Goal: Task Accomplishment & Management: Manage account settings

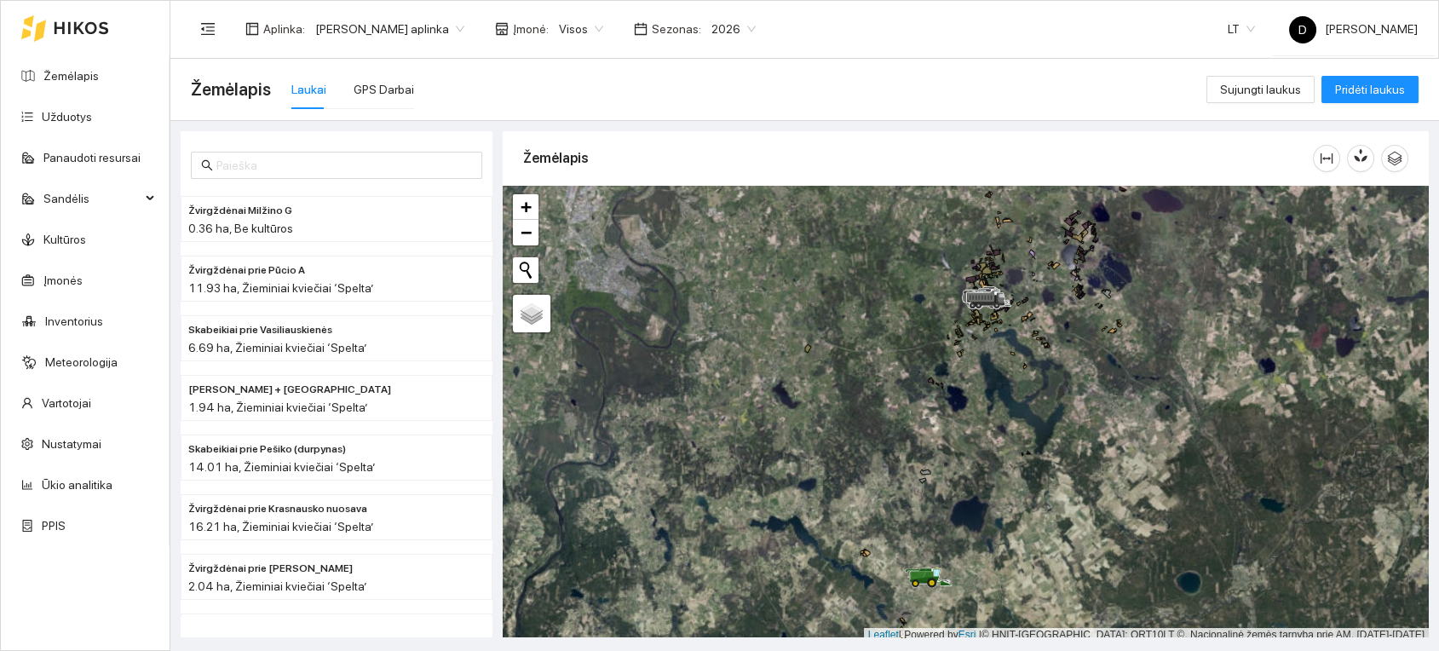
scroll to position [4, 0]
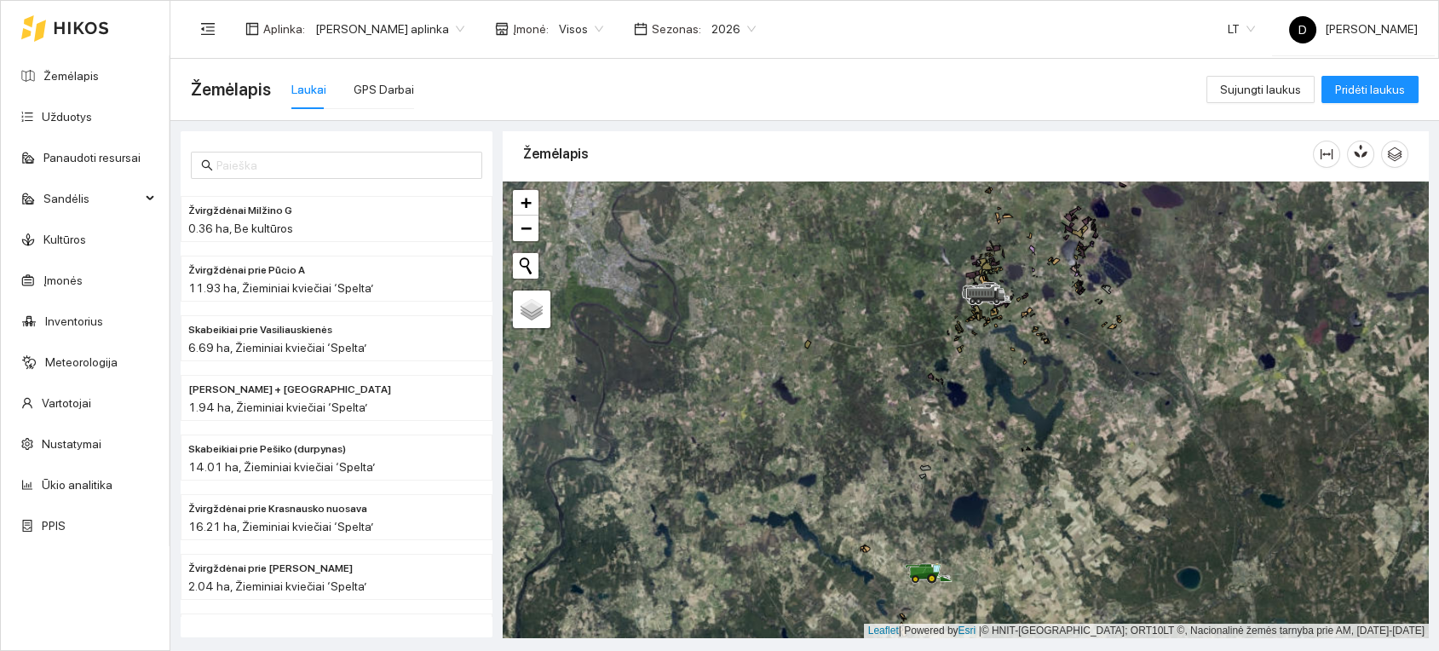
click at [941, 602] on div at bounding box center [966, 409] width 926 height 457
click at [941, 601] on div at bounding box center [966, 409] width 926 height 457
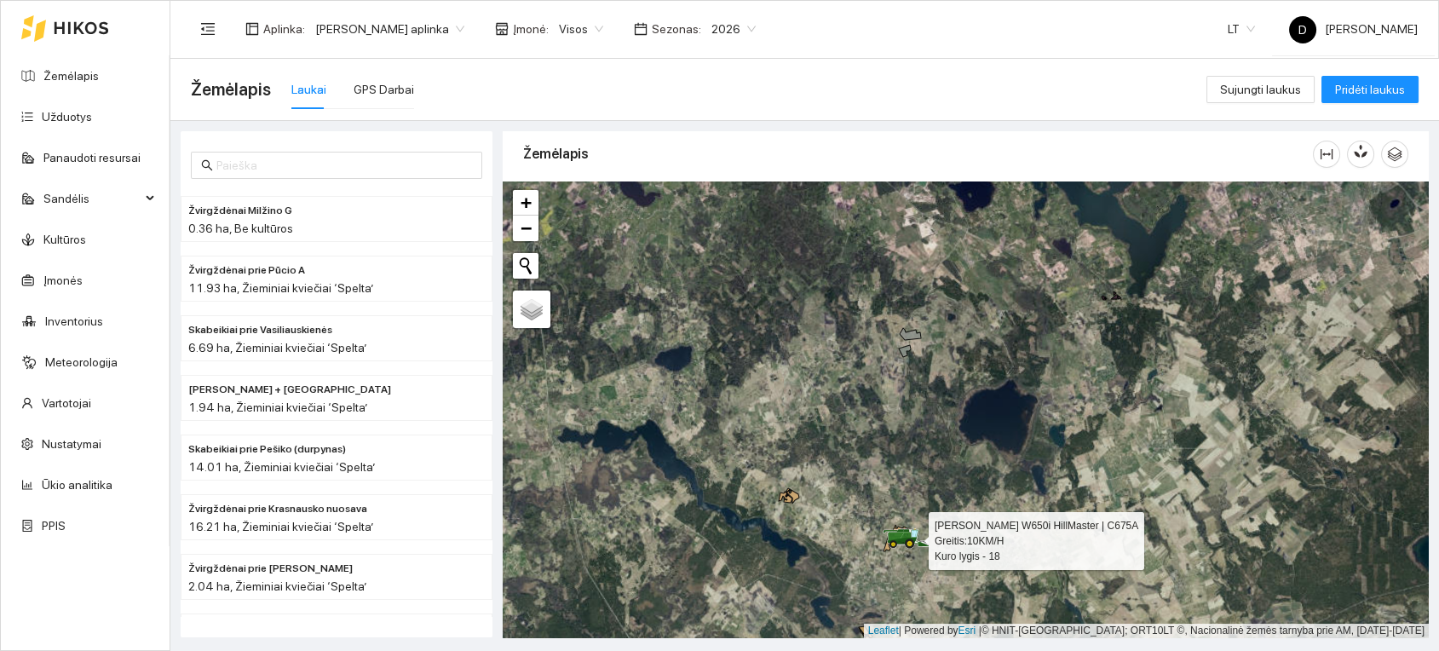
click at [909, 546] on icon at bounding box center [910, 543] width 10 height 10
click at [907, 545] on icon at bounding box center [896, 538] width 24 height 26
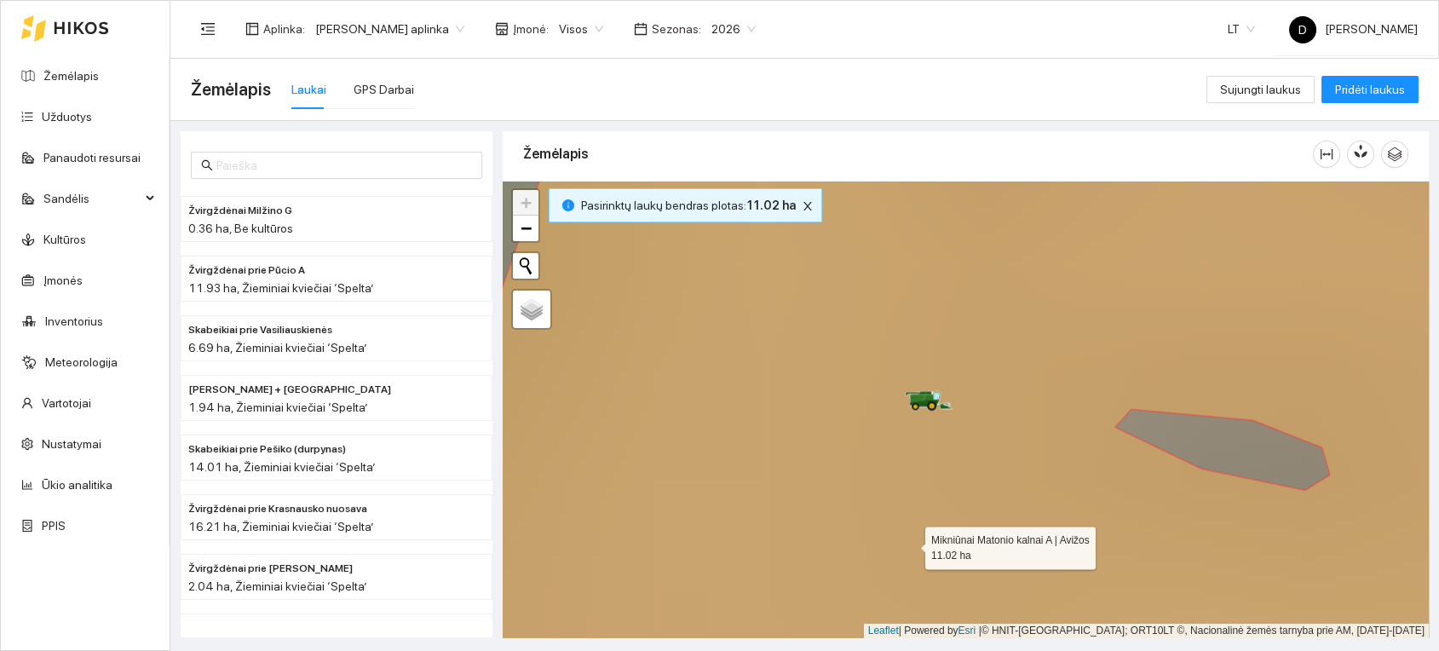
scroll to position [1132, 0]
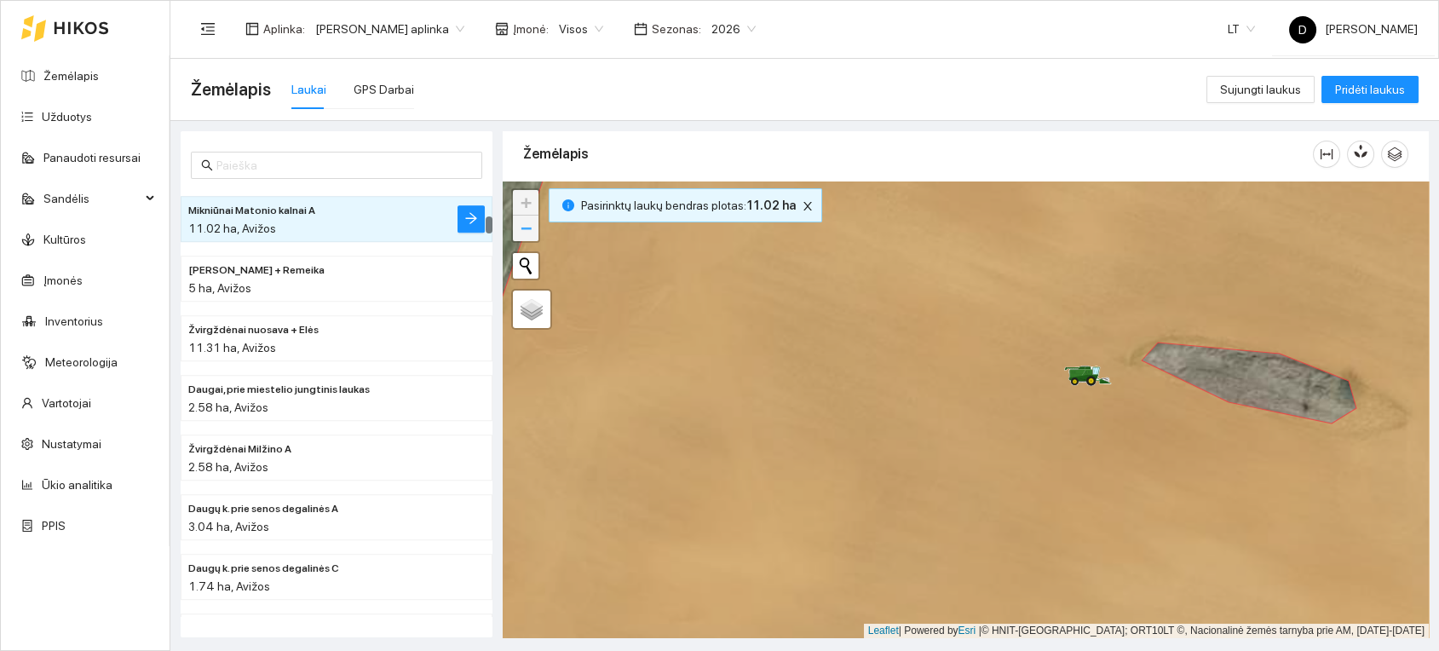
click at [532, 224] on link "−" at bounding box center [526, 229] width 26 height 26
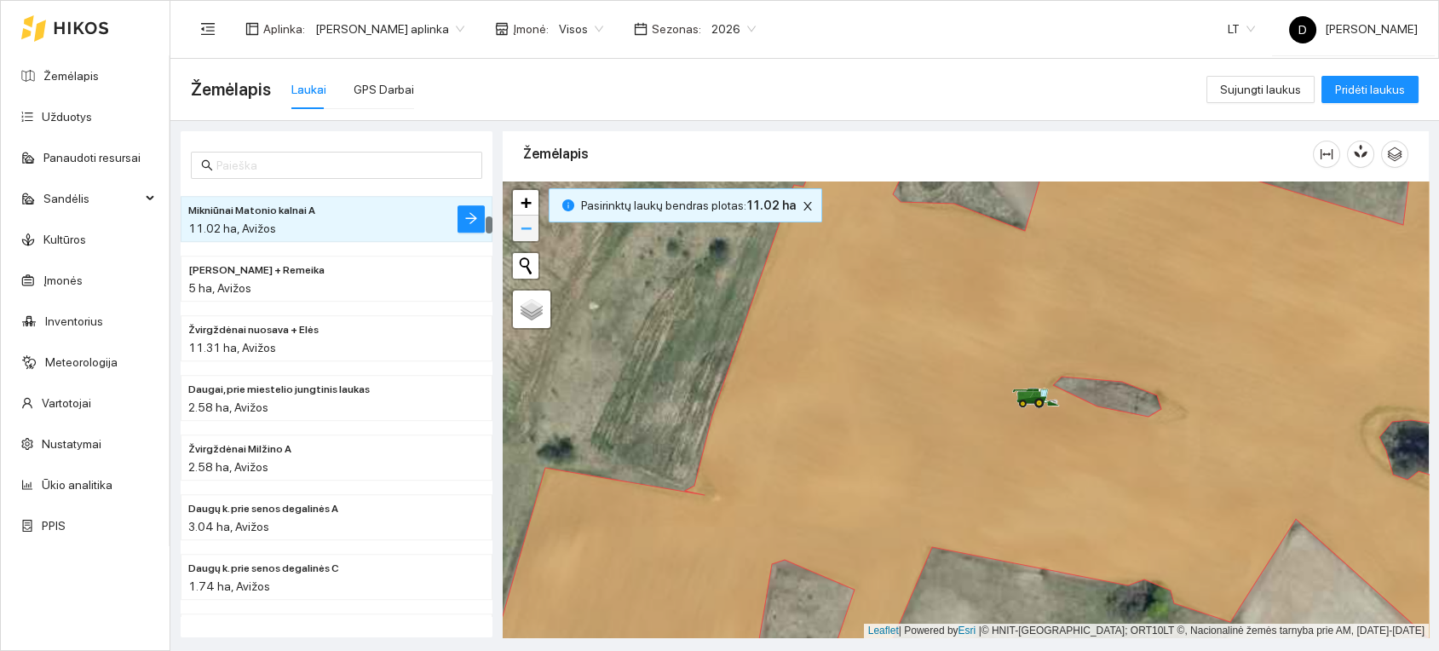
click at [532, 224] on link "−" at bounding box center [526, 229] width 26 height 26
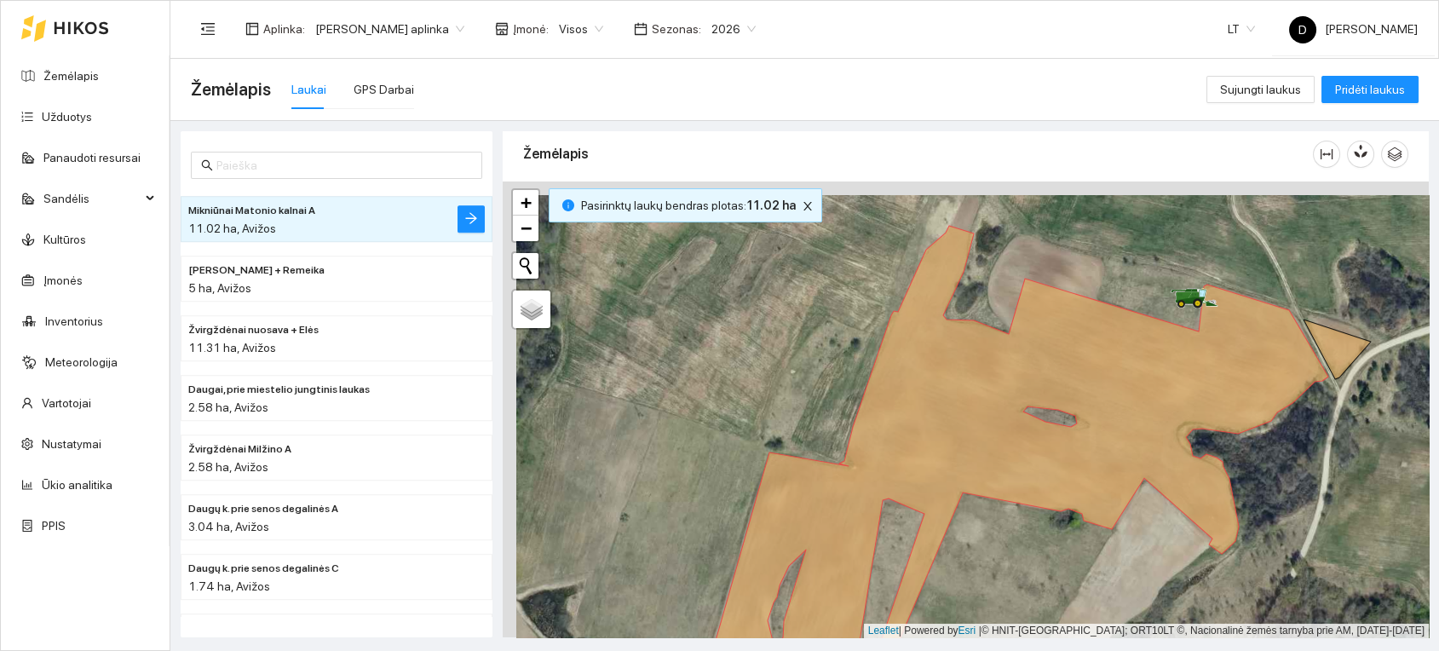
drag, startPoint x: 1155, startPoint y: 285, endPoint x: 1169, endPoint y: 300, distance: 19.9
click at [1169, 300] on div at bounding box center [966, 409] width 926 height 457
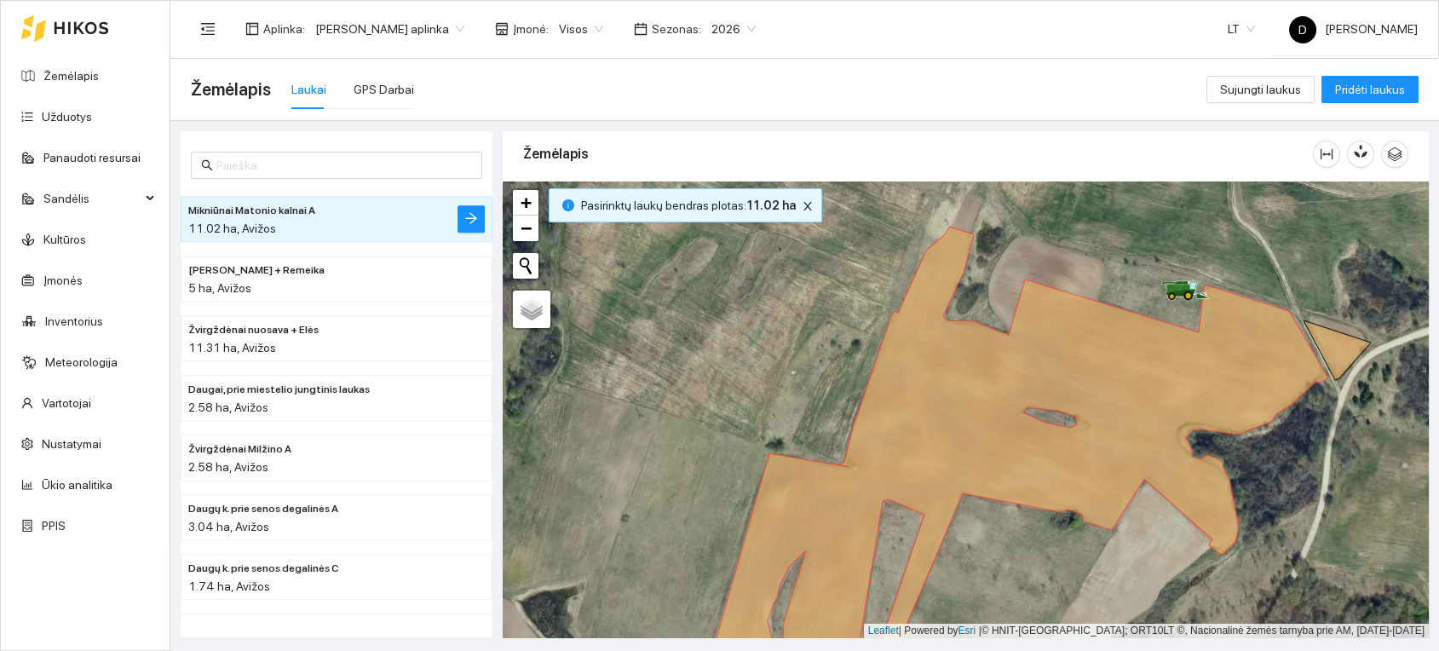
click at [65, 20] on div at bounding box center [65, 28] width 88 height 55
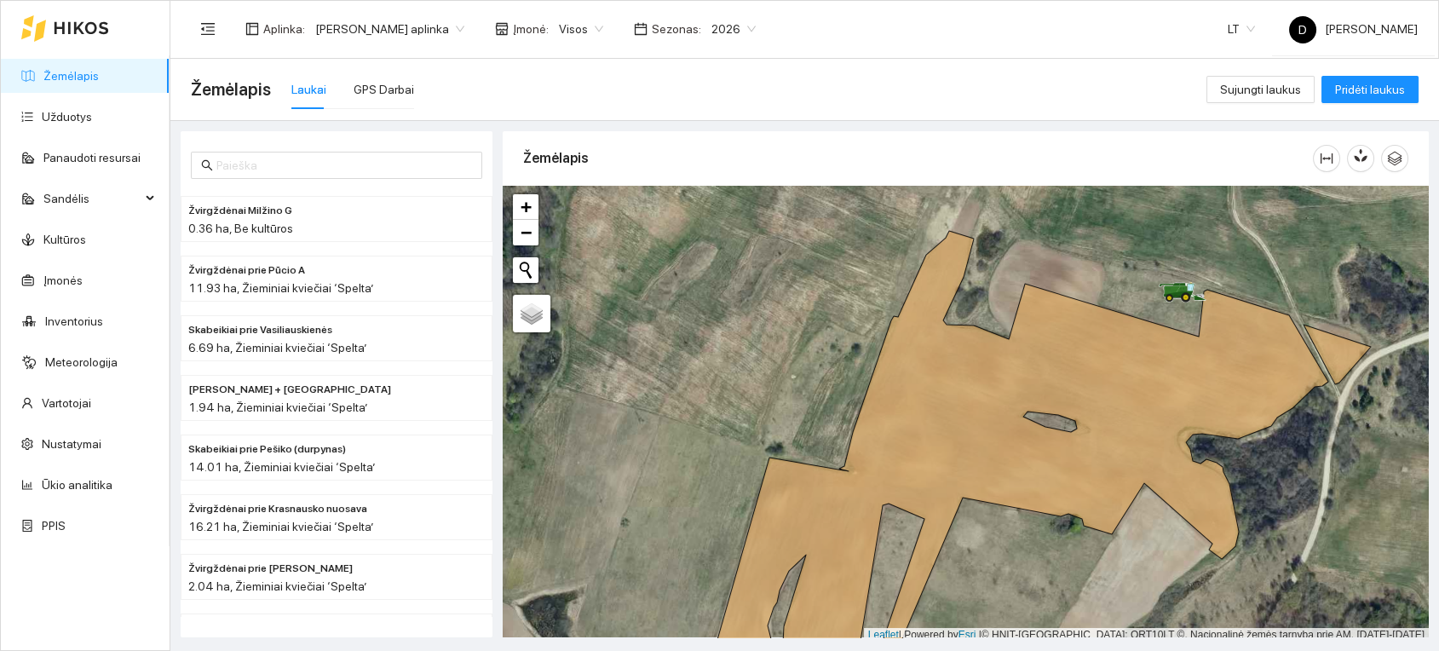
click at [72, 20] on div at bounding box center [65, 28] width 88 height 55
click at [72, 21] on icon at bounding box center [81, 28] width 55 height 14
click at [73, 19] on div at bounding box center [65, 28] width 88 height 55
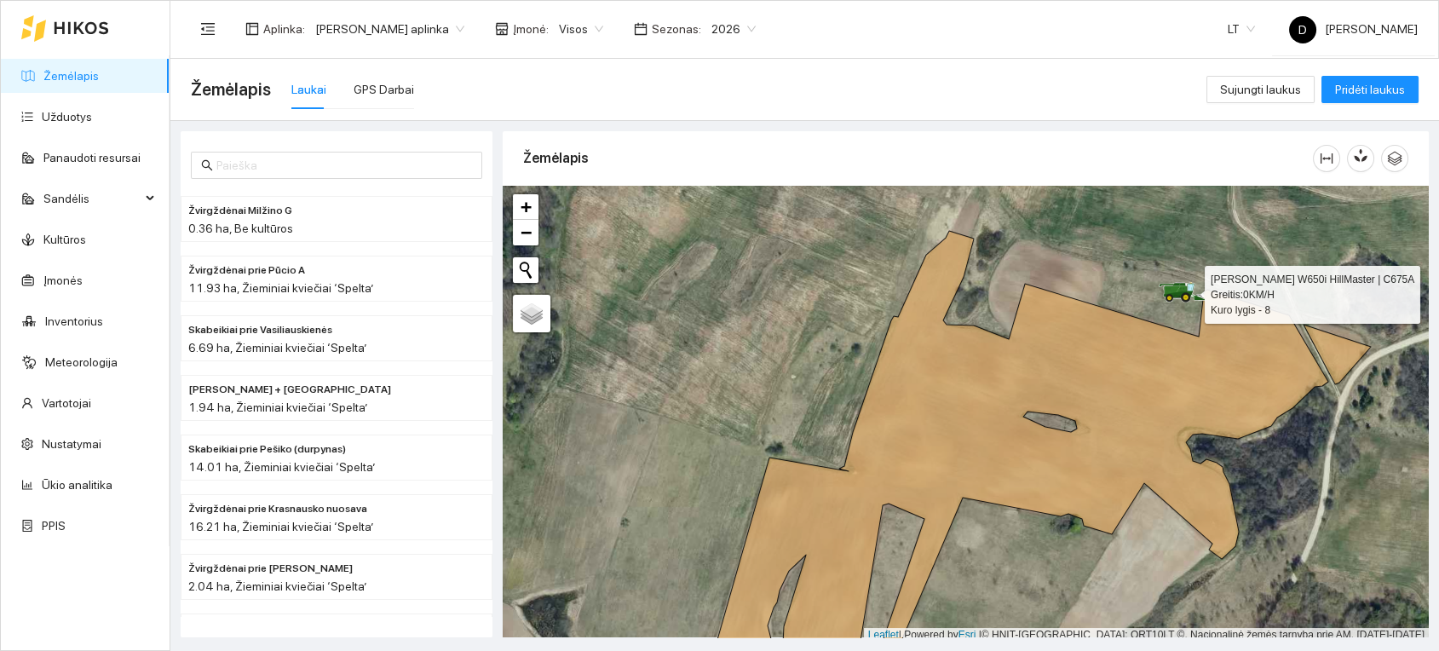
click at [1175, 291] on icon at bounding box center [1183, 292] width 48 height 20
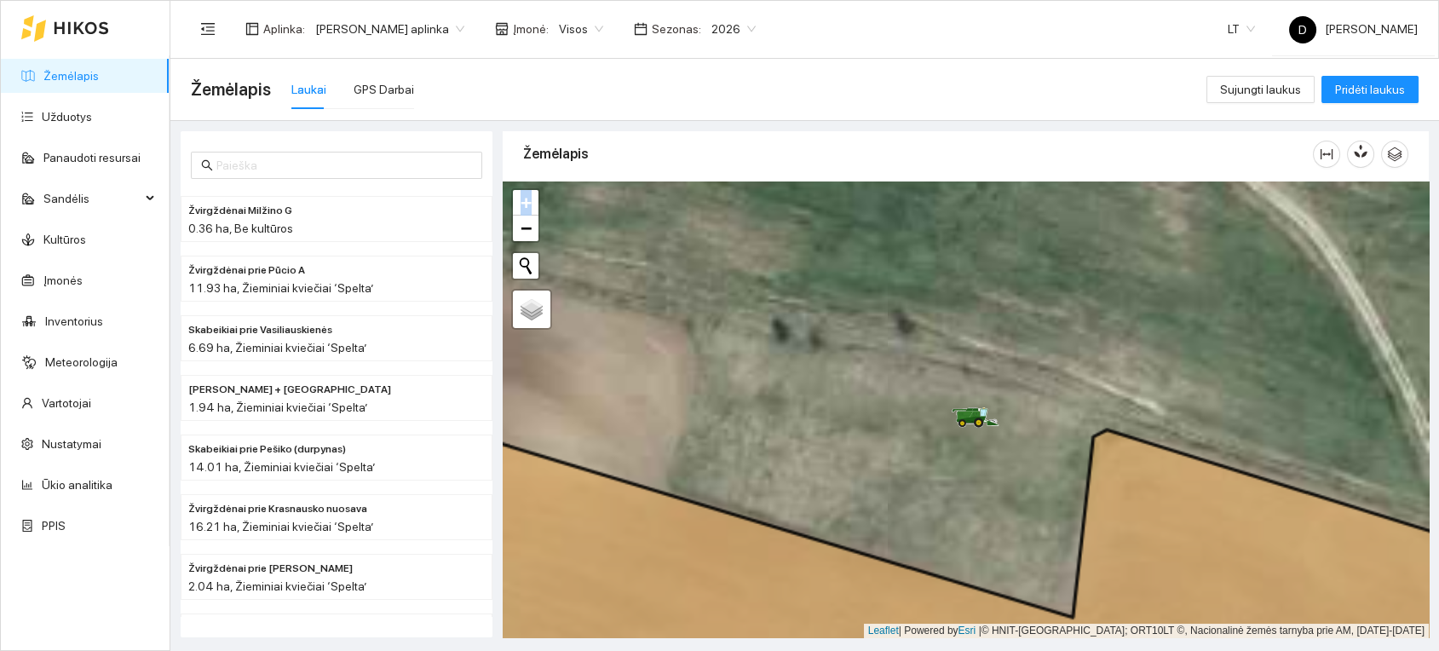
click at [1175, 291] on div at bounding box center [966, 409] width 926 height 457
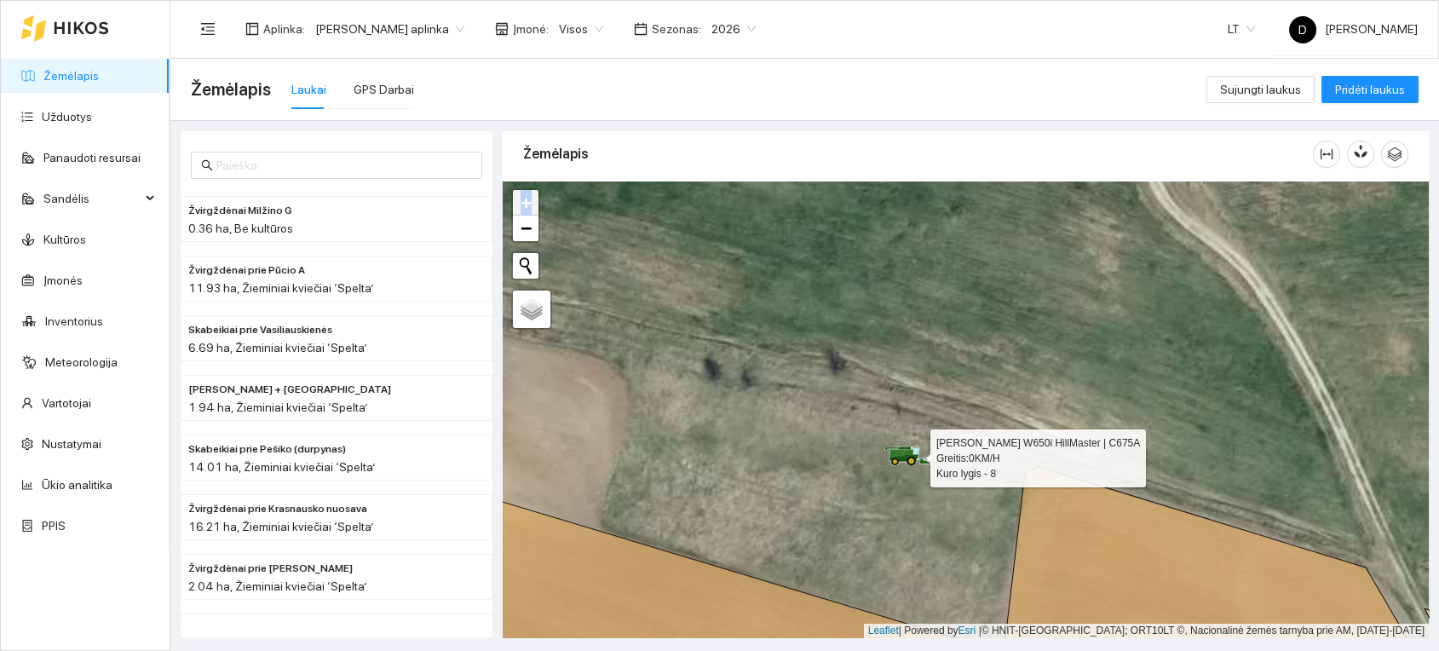
click at [897, 455] on icon at bounding box center [908, 456] width 48 height 20
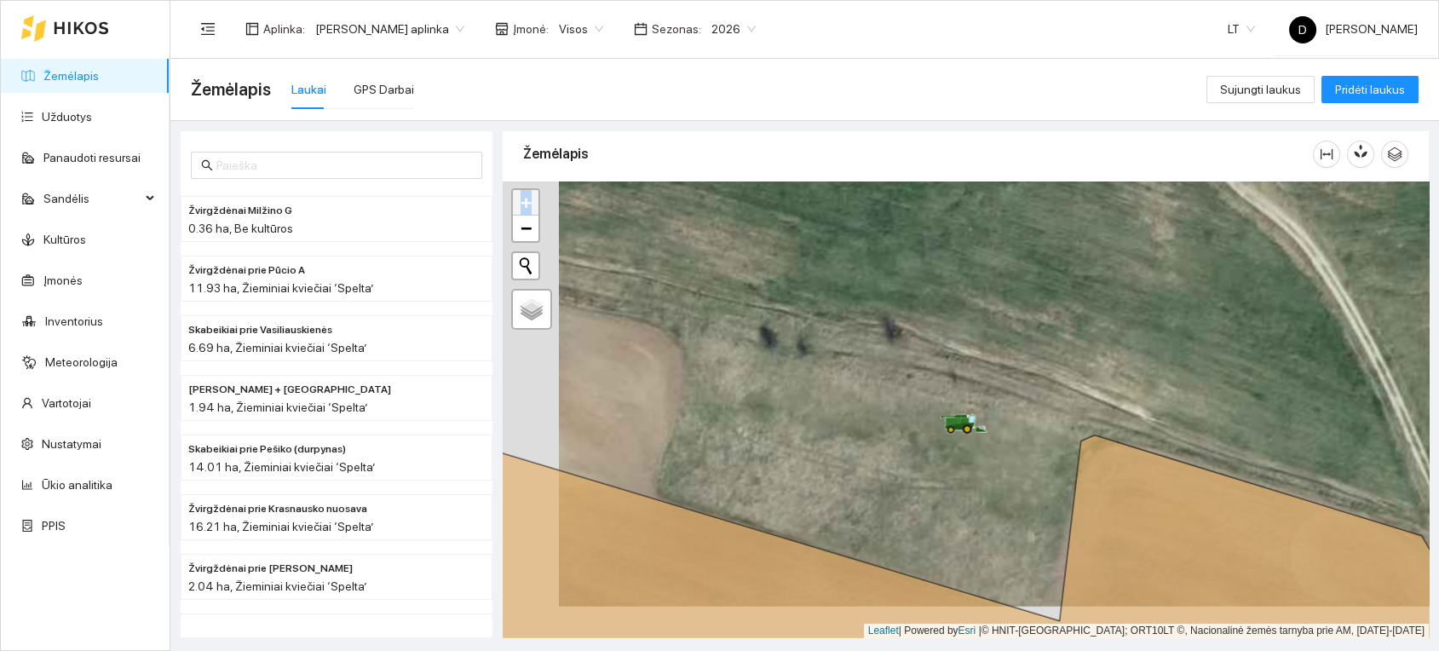
click at [897, 456] on div at bounding box center [966, 409] width 926 height 457
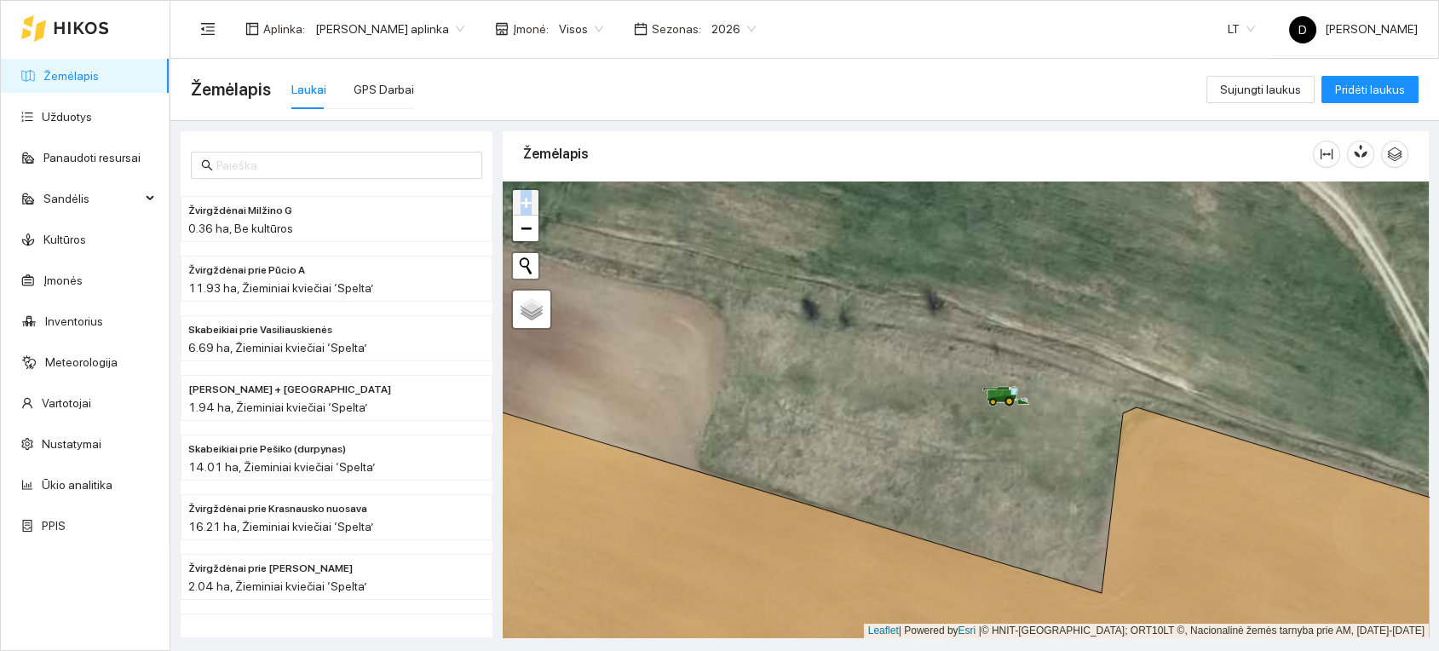
click at [68, 69] on link "Žemėlapis" at bounding box center [70, 76] width 55 height 14
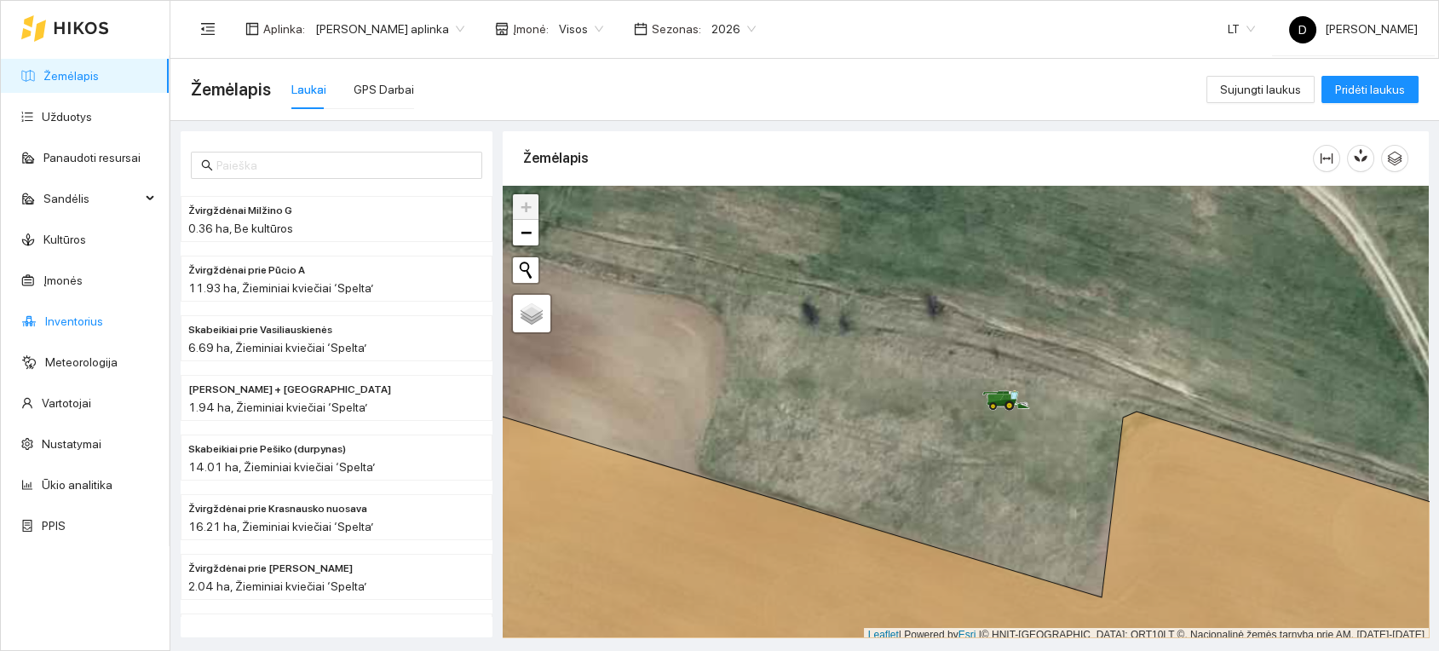
click at [73, 327] on link "Inventorius" at bounding box center [74, 321] width 58 height 14
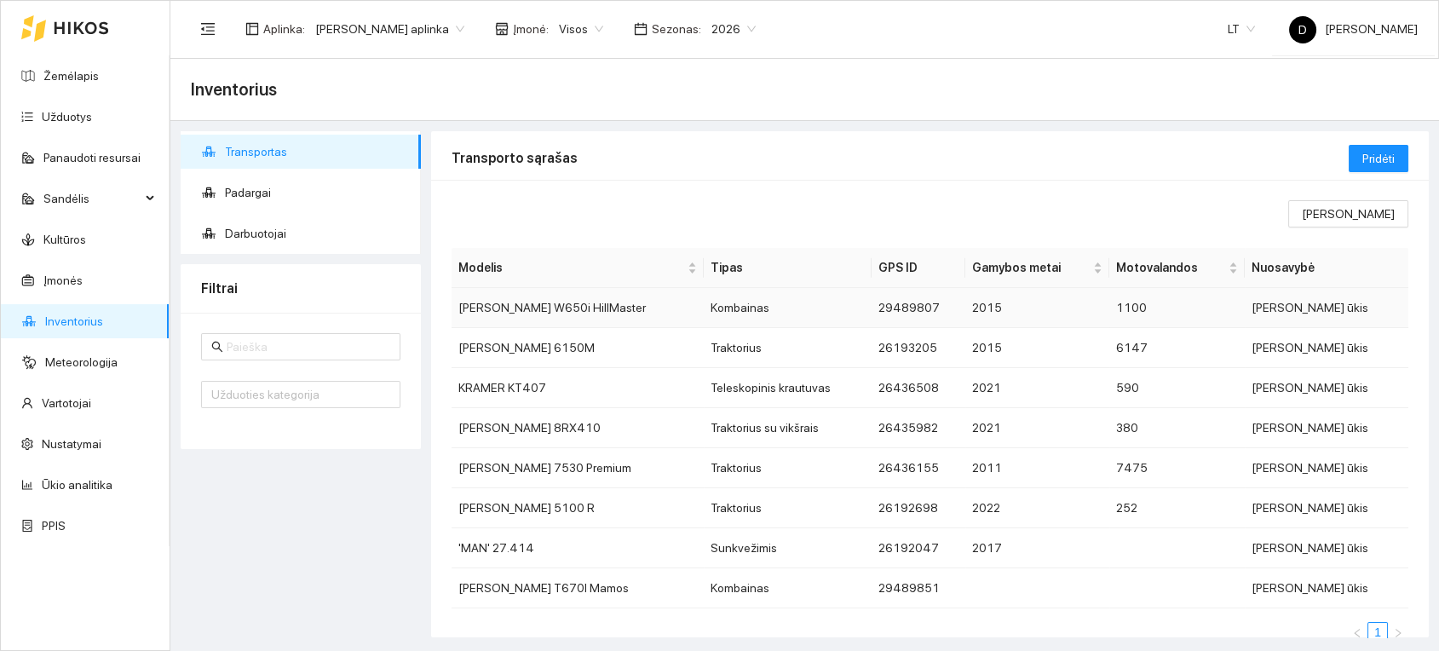
click at [543, 312] on td "[PERSON_NAME] W650i HillMaster" at bounding box center [578, 308] width 252 height 40
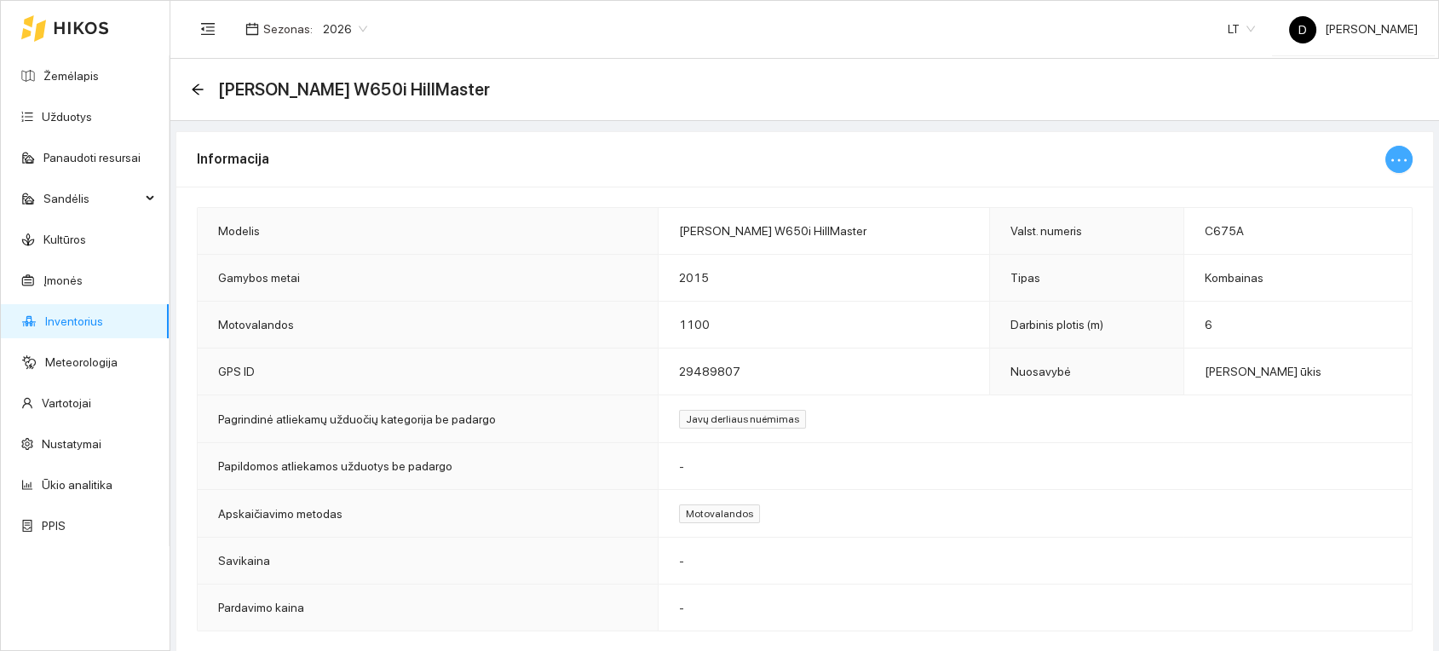
click at [1397, 164] on icon "ellipsis" at bounding box center [1399, 160] width 20 height 20
click at [72, 326] on link "Inventorius" at bounding box center [74, 321] width 58 height 14
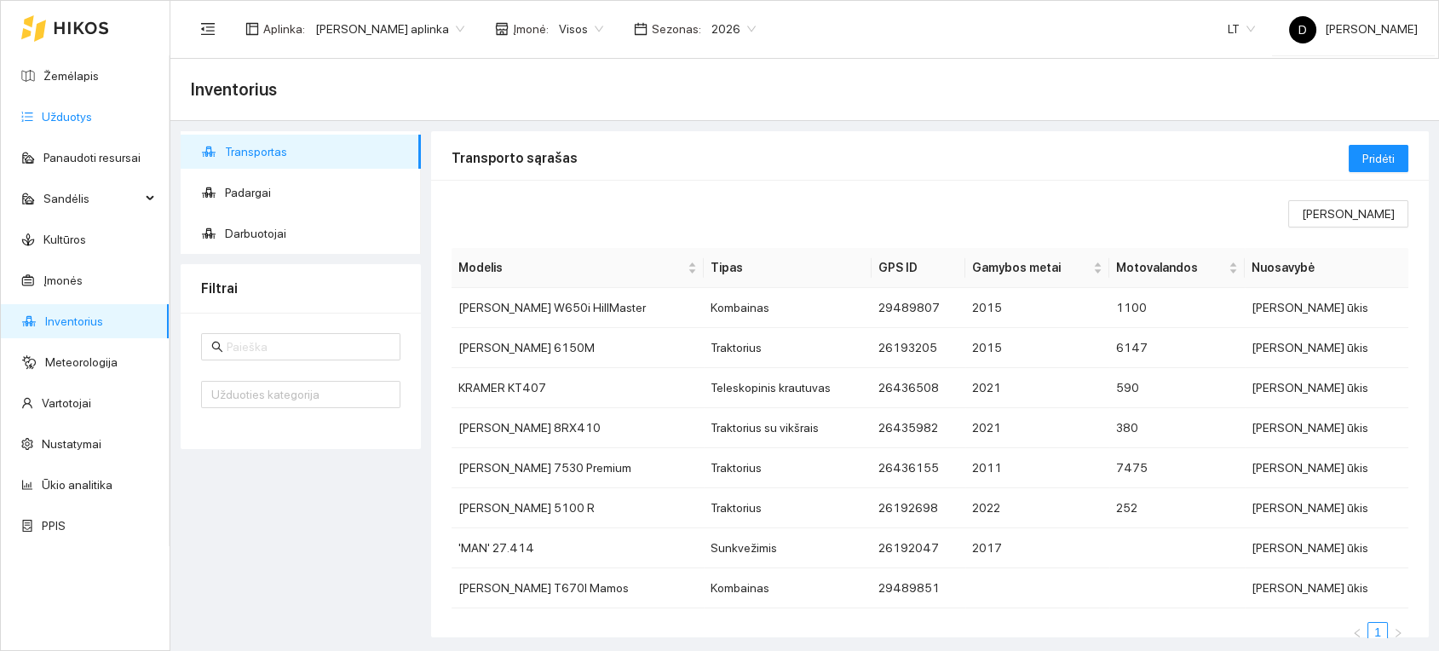
click at [72, 115] on link "Užduotys" at bounding box center [67, 117] width 50 height 14
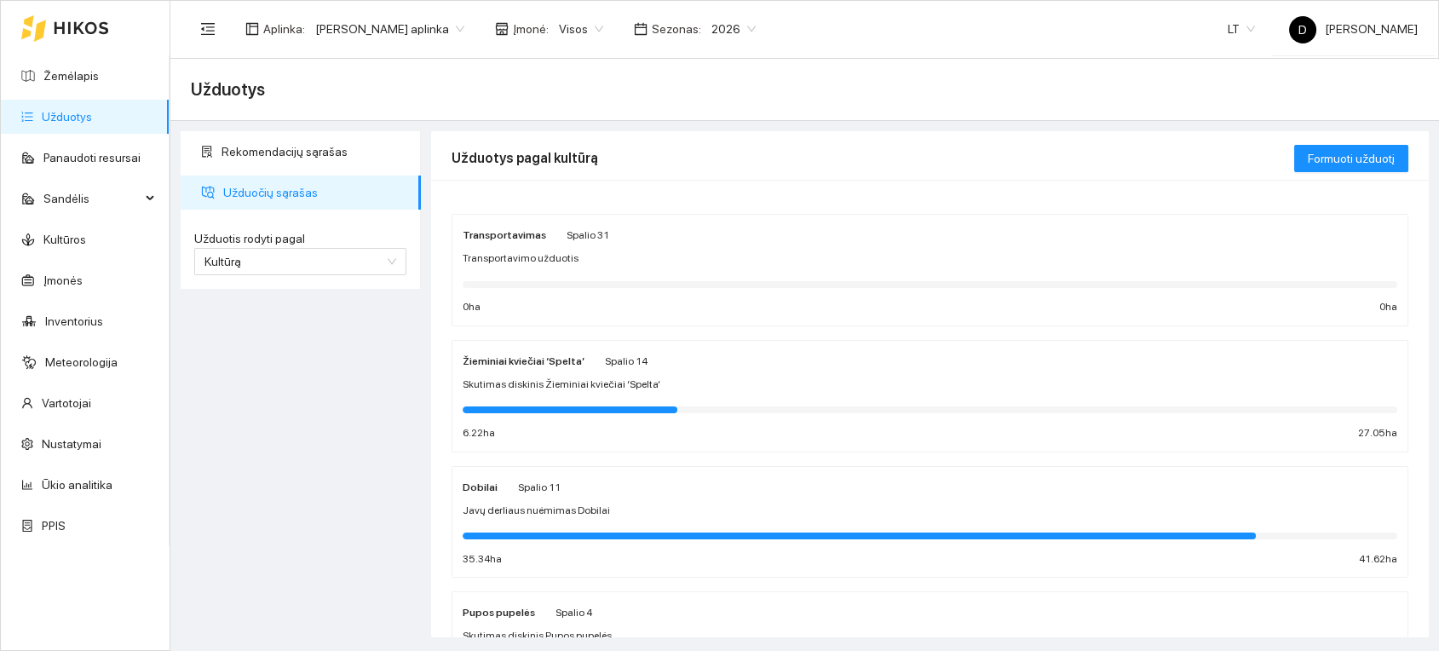
click at [553, 526] on div at bounding box center [930, 535] width 935 height 19
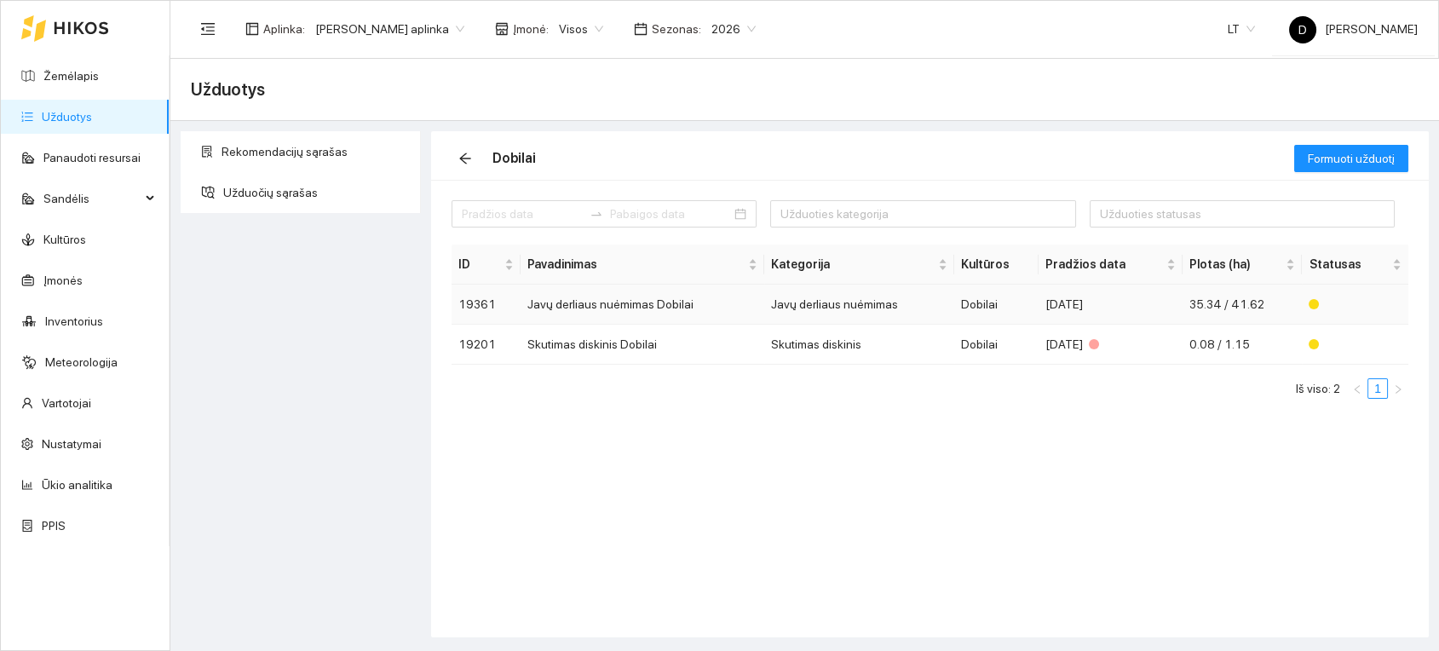
click at [649, 304] on td "Javų derliaus nuėmimas Dobilai" at bounding box center [642, 305] width 243 height 40
click at [649, 305] on main "Užduotys Rekomendacijų sąrašas Užduočių sąrašas Dobilai Formuoti užduotį Užduot…" at bounding box center [804, 355] width 1269 height 592
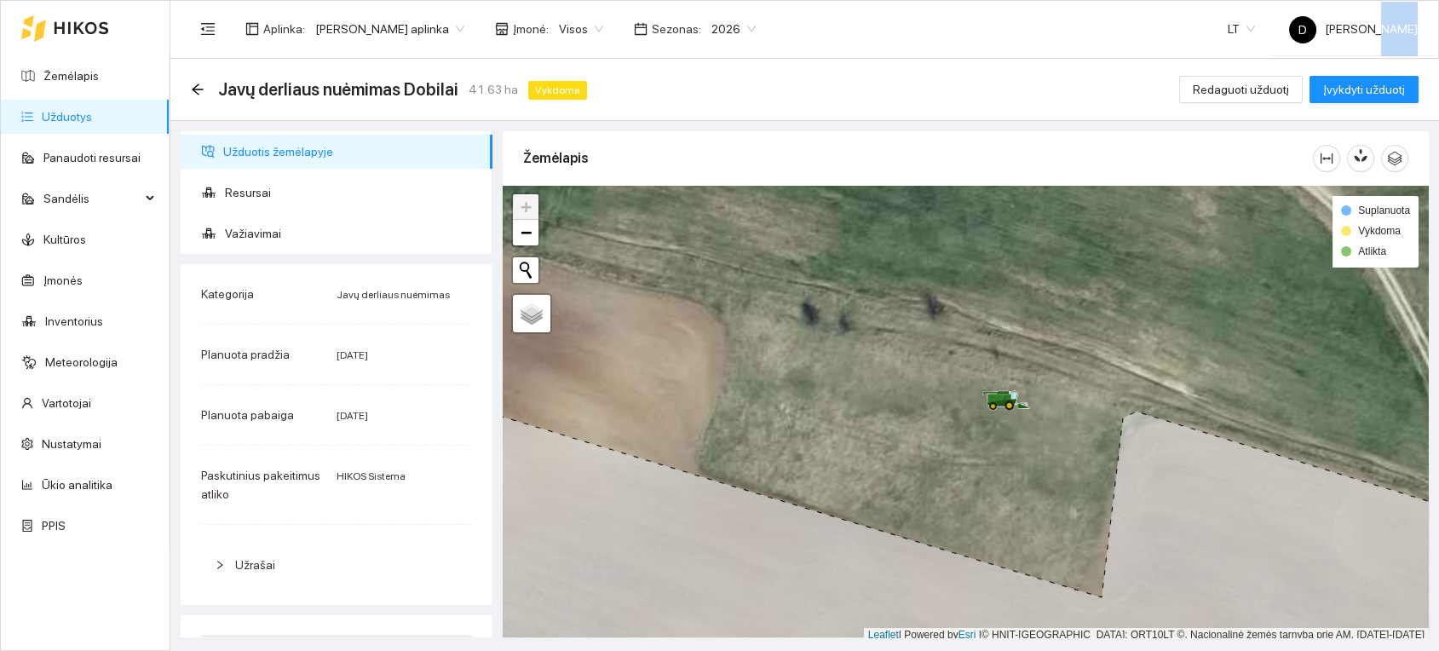
scroll to position [4, 0]
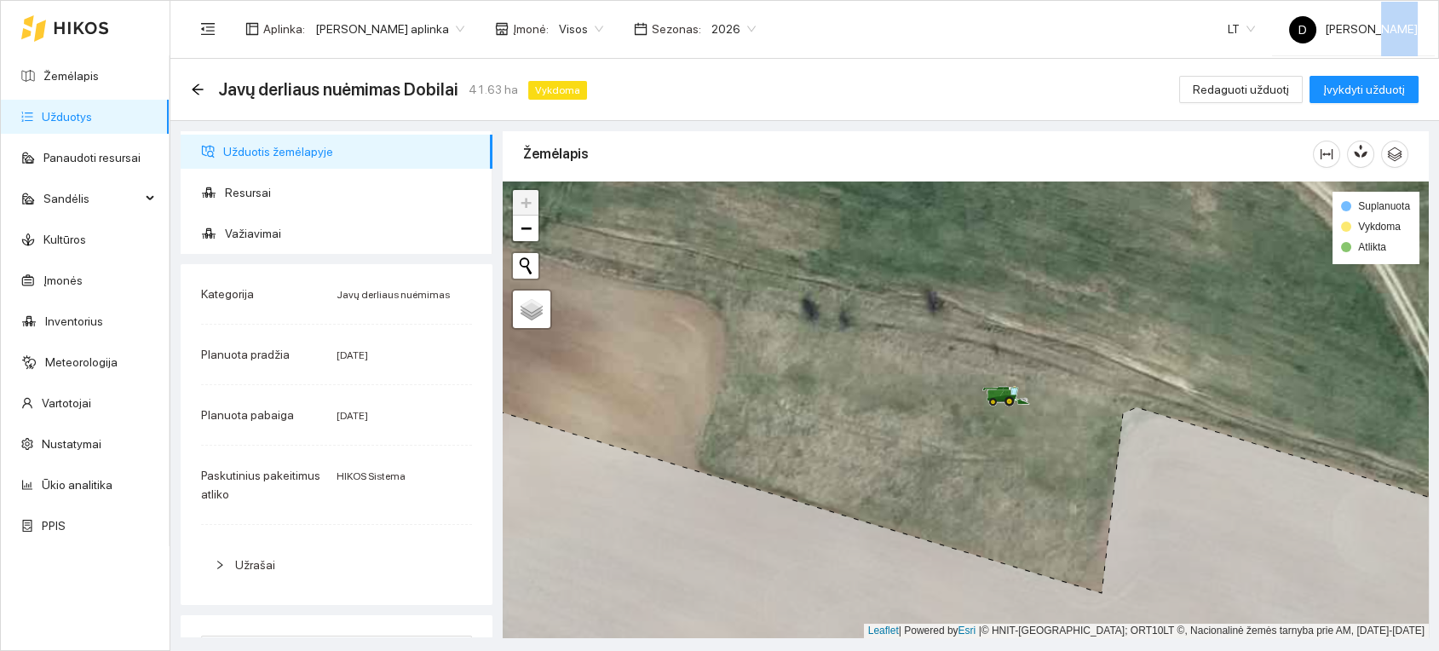
click at [1346, 263] on div "Suplanuota Vykdoma Atlikta" at bounding box center [1376, 228] width 86 height 72
click at [1347, 251] on div at bounding box center [1346, 247] width 10 height 10
click at [522, 236] on span "−" at bounding box center [526, 227] width 11 height 21
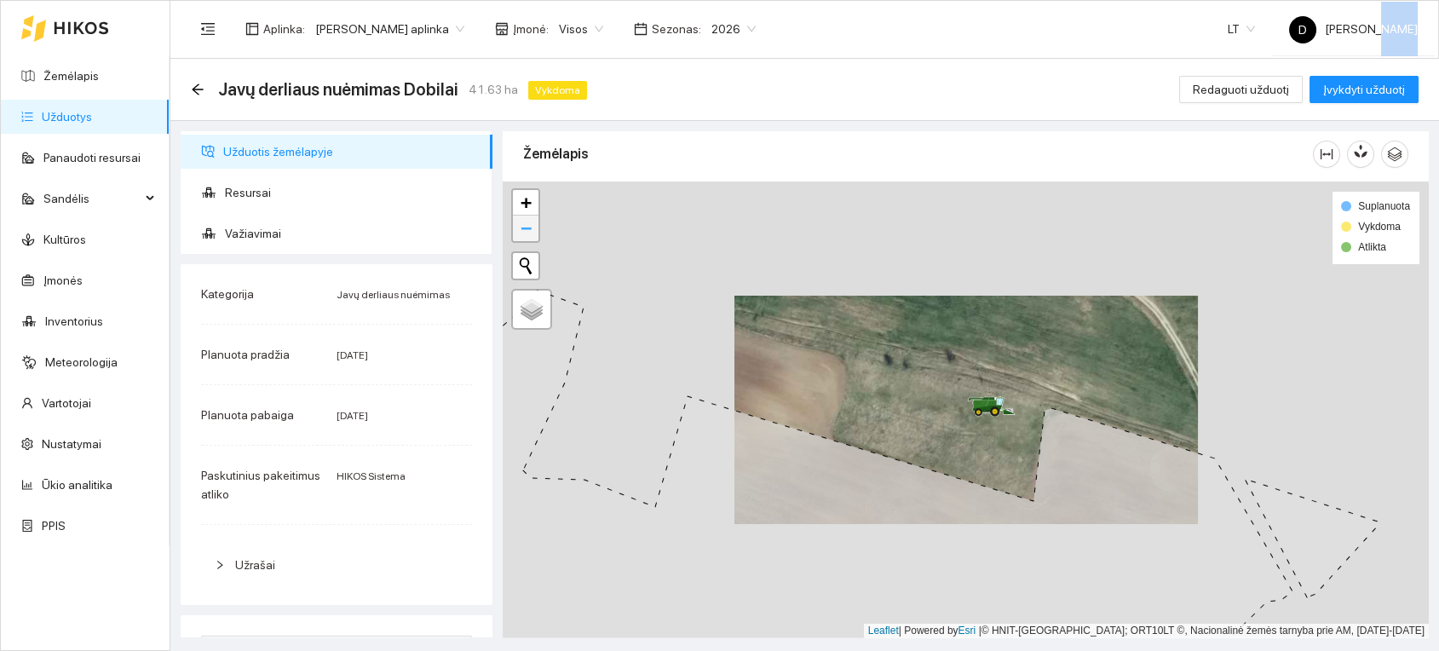
click at [521, 236] on link "−" at bounding box center [526, 229] width 26 height 26
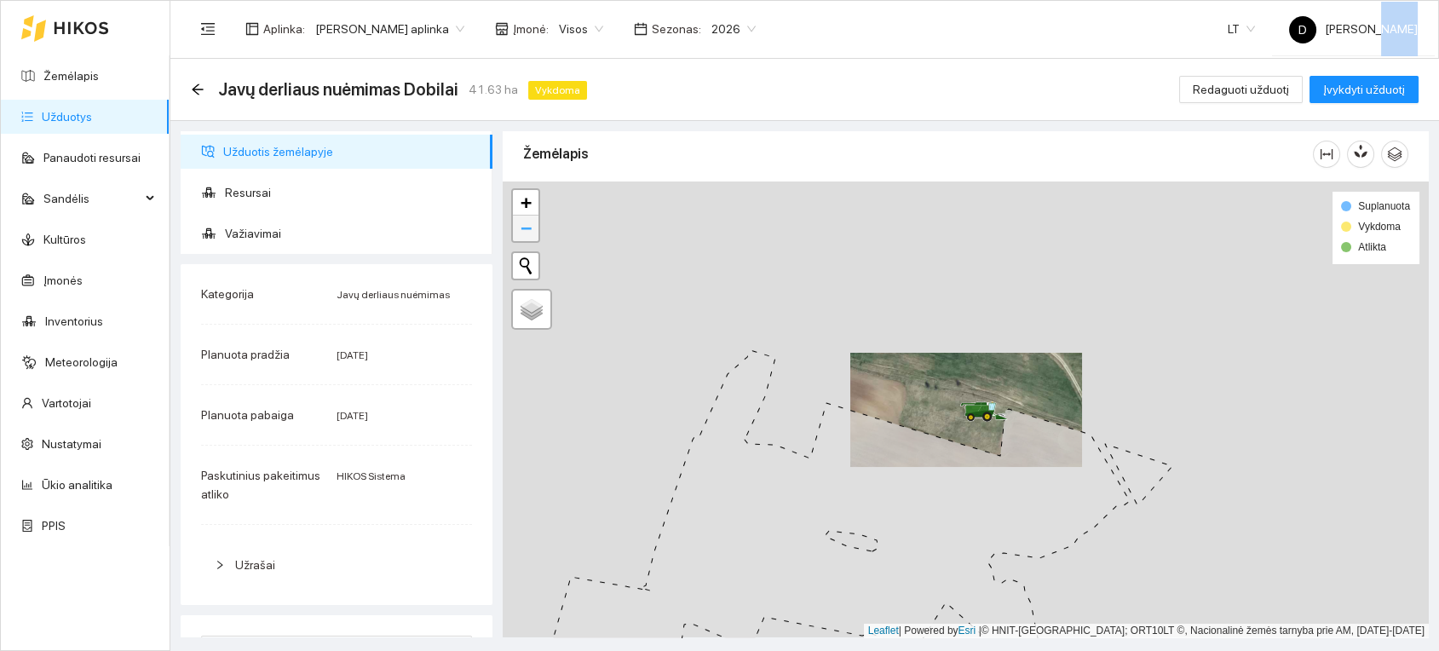
click at [521, 236] on span "−" at bounding box center [526, 227] width 11 height 21
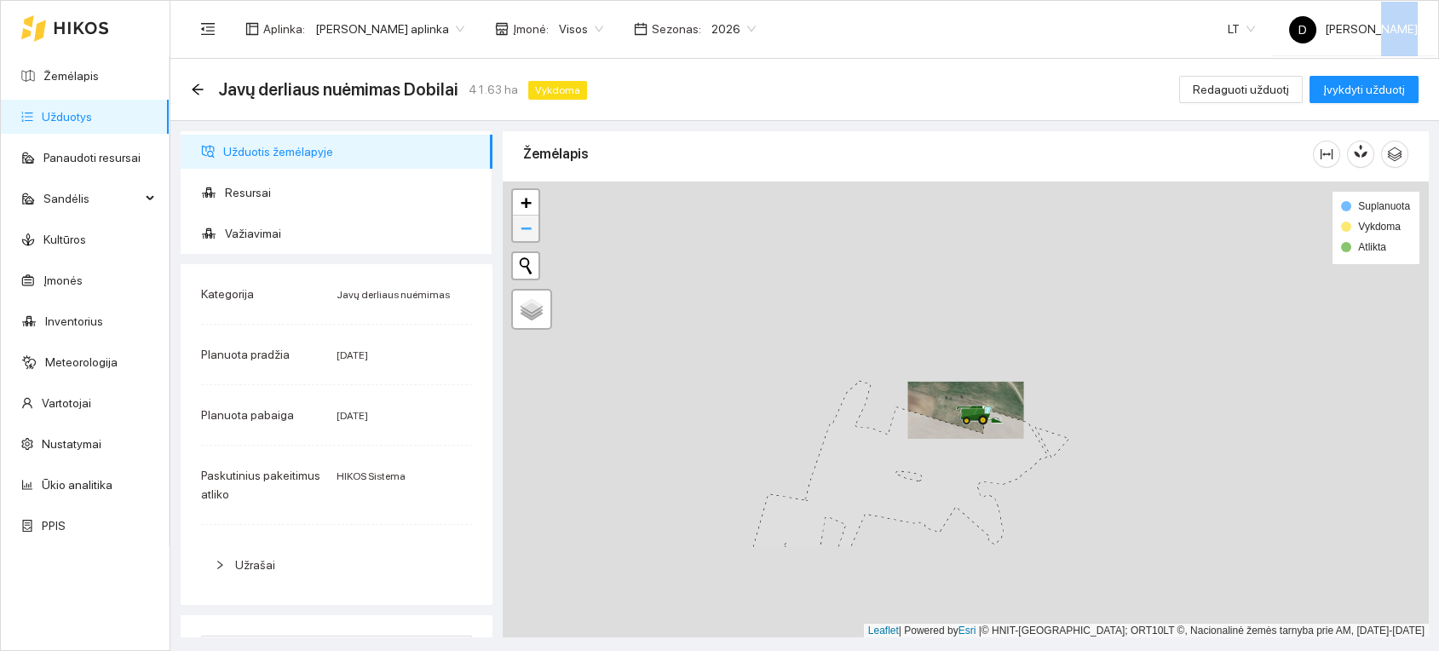
click at [521, 236] on span "−" at bounding box center [526, 227] width 11 height 21
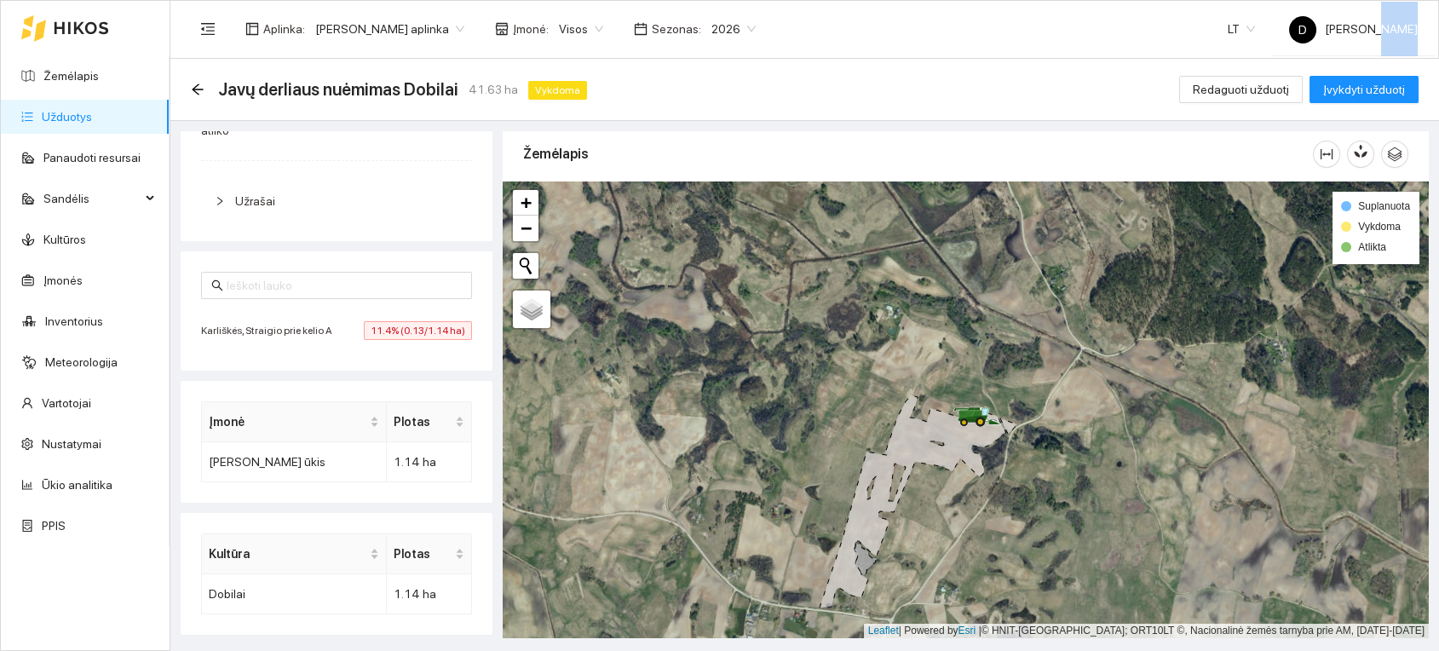
scroll to position [365, 0]
